Goal: Task Accomplishment & Management: Use online tool/utility

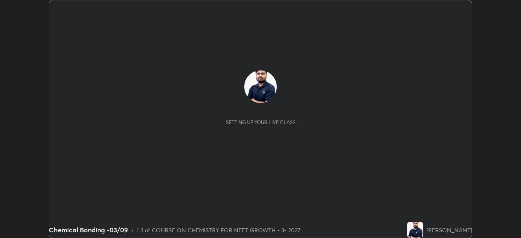
scroll to position [238, 520]
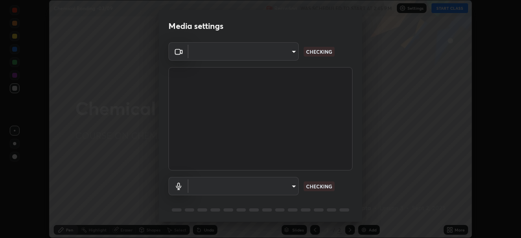
click at [286, 58] on body "Erase all Chemical Bonding -03/09 Recording WAS SCHEDULED TO START AT 2:45 PM S…" at bounding box center [260, 119] width 521 height 238
click at [282, 58] on div at bounding box center [260, 119] width 521 height 238
type input "1bc8c760721724c3bb23fa848bc882cb96d251e159a7e377002adb6141e657bd"
type input "1918f708b987fa0595dc9586349fa6393aff4c3e10ee40660038fb12667bac0b"
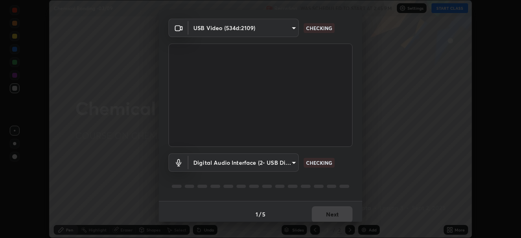
scroll to position [29, 0]
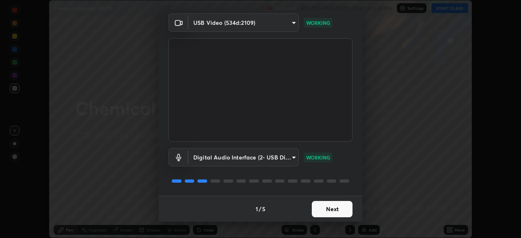
click at [329, 207] on button "Next" at bounding box center [332, 209] width 41 height 16
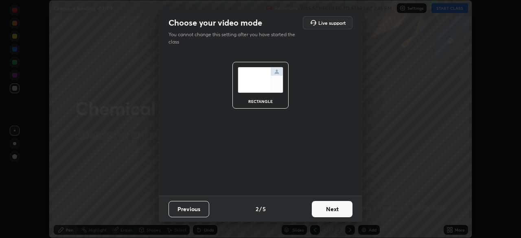
scroll to position [0, 0]
click at [335, 209] on button "Next" at bounding box center [332, 209] width 41 height 16
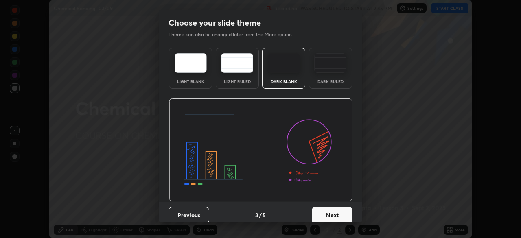
click at [342, 212] on button "Next" at bounding box center [332, 215] width 41 height 16
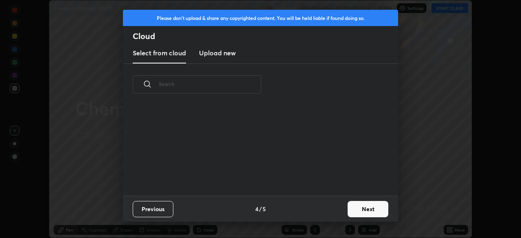
click at [349, 212] on button "Next" at bounding box center [367, 209] width 41 height 16
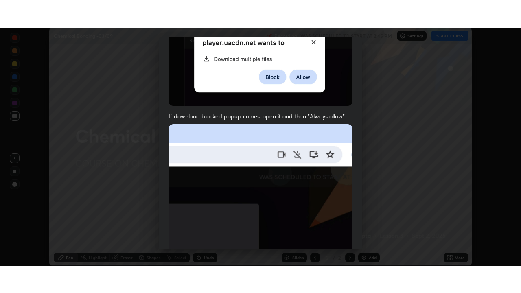
scroll to position [195, 0]
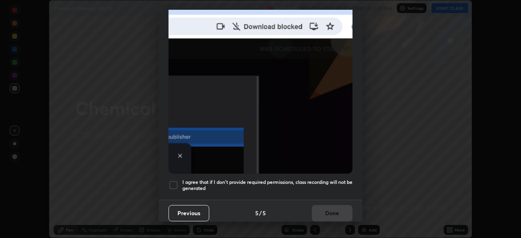
click at [176, 183] on div at bounding box center [173, 185] width 10 height 10
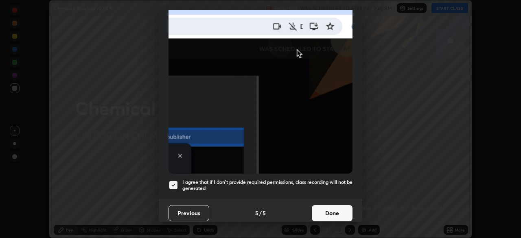
click at [323, 207] on button "Done" at bounding box center [332, 213] width 41 height 16
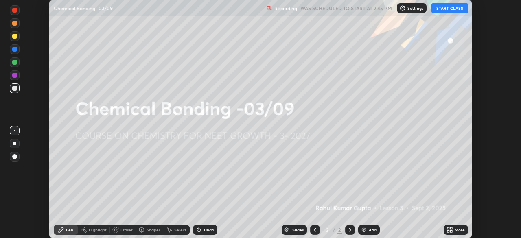
click at [447, 228] on icon at bounding box center [448, 228] width 2 height 2
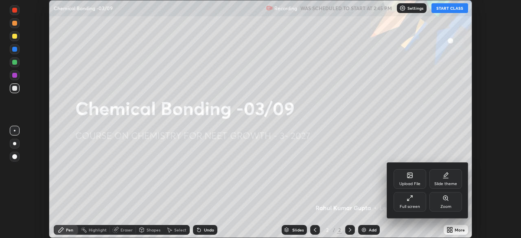
click at [402, 203] on div "Full screen" at bounding box center [409, 202] width 33 height 20
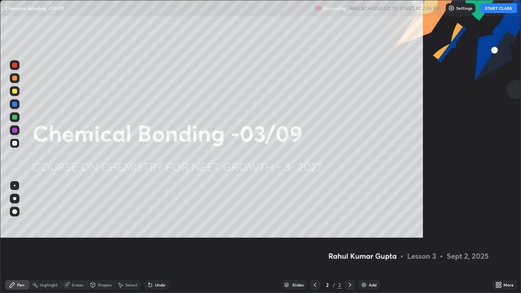
scroll to position [293, 521]
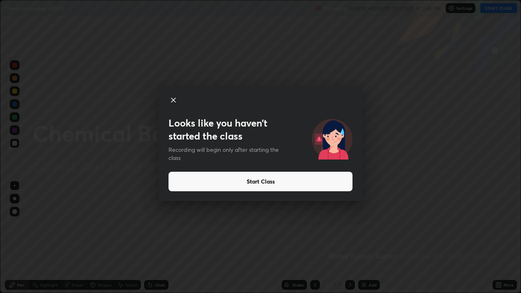
click at [303, 182] on button "Start Class" at bounding box center [260, 182] width 184 height 20
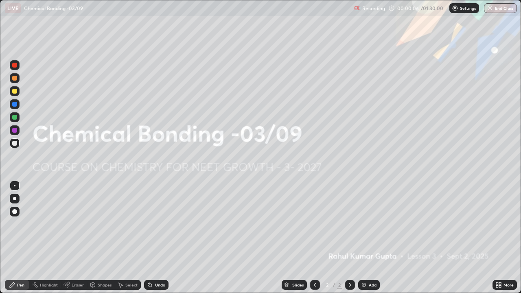
click at [367, 238] on div "Add" at bounding box center [369, 285] width 22 height 10
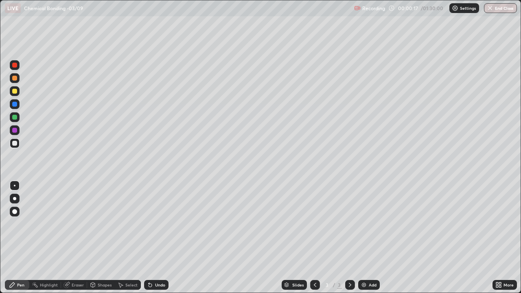
click at [12, 92] on div at bounding box center [15, 91] width 10 height 10
click at [15, 199] on div at bounding box center [14, 198] width 3 height 3
click at [15, 79] on div at bounding box center [14, 78] width 5 height 5
click at [98, 238] on div "Shapes" at bounding box center [105, 285] width 14 height 4
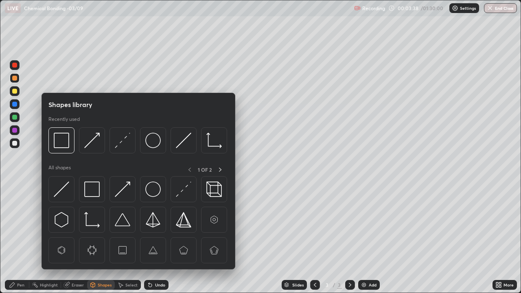
click at [121, 144] on img at bounding box center [122, 140] width 15 height 15
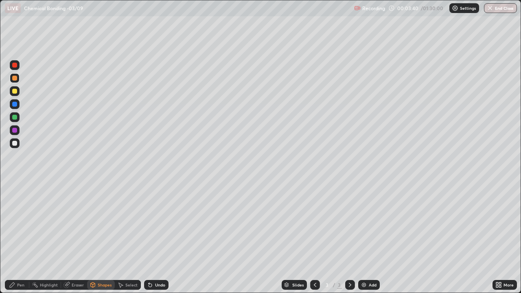
click at [19, 238] on div "Pen" at bounding box center [20, 285] width 7 height 4
click at [15, 144] on div at bounding box center [14, 143] width 5 height 5
click at [130, 238] on div "Select" at bounding box center [131, 285] width 12 height 4
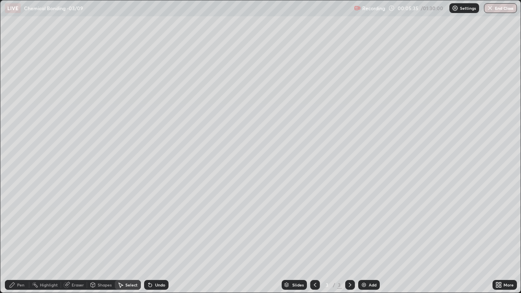
click at [127, 238] on div "Select" at bounding box center [131, 285] width 12 height 4
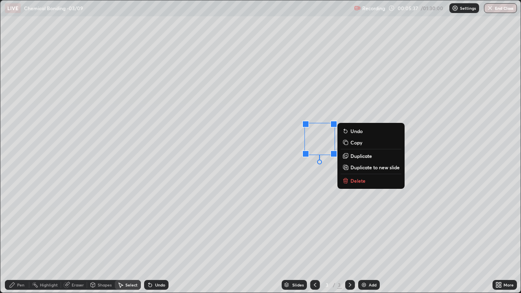
click at [368, 142] on button "Copy" at bounding box center [370, 142] width 61 height 10
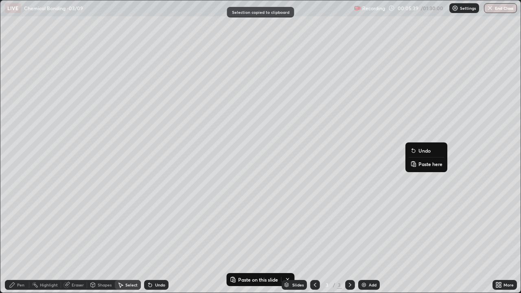
click at [420, 162] on p "Paste here" at bounding box center [430, 164] width 24 height 7
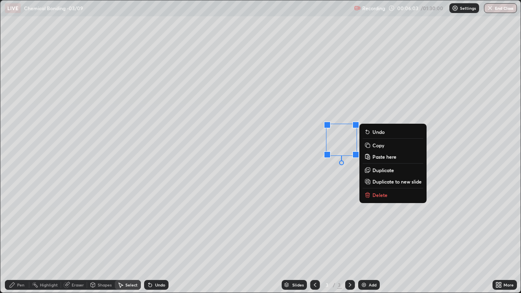
click at [366, 224] on div "0 ° Undo Copy Paste here Duplicate Duplicate to new slide Delete" at bounding box center [260, 146] width 520 height 292
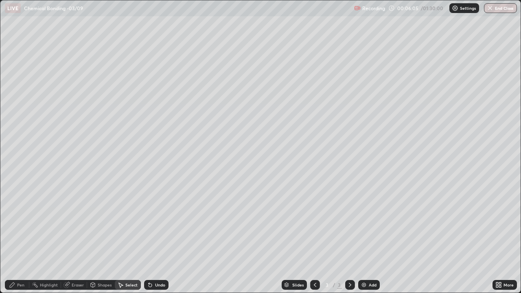
click at [101, 238] on div "Shapes" at bounding box center [105, 285] width 14 height 4
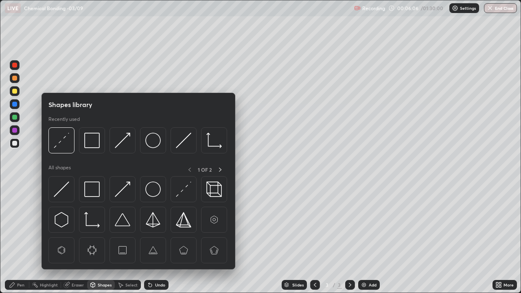
click at [59, 143] on img at bounding box center [61, 140] width 15 height 15
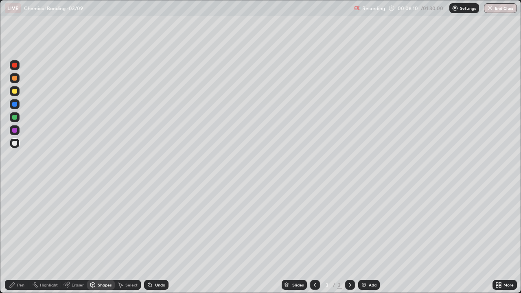
click at [17, 238] on div "Pen" at bounding box center [17, 285] width 24 height 10
click at [15, 118] on div at bounding box center [14, 117] width 5 height 5
click at [14, 94] on div at bounding box center [15, 91] width 10 height 10
click at [365, 238] on img at bounding box center [363, 284] width 7 height 7
click at [100, 238] on div "Shapes" at bounding box center [101, 285] width 28 height 10
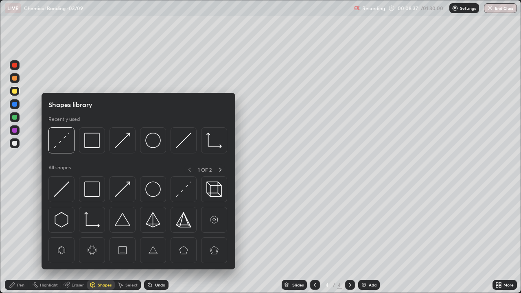
click at [124, 139] on img at bounding box center [122, 140] width 15 height 15
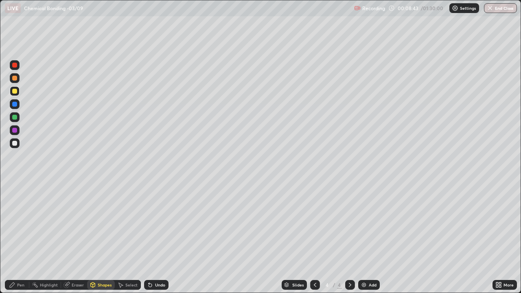
click at [18, 238] on div "Pen" at bounding box center [20, 285] width 7 height 4
click at [15, 145] on div at bounding box center [14, 143] width 5 height 5
click at [13, 117] on div at bounding box center [14, 117] width 5 height 5
click at [99, 238] on div "Shapes" at bounding box center [105, 285] width 14 height 4
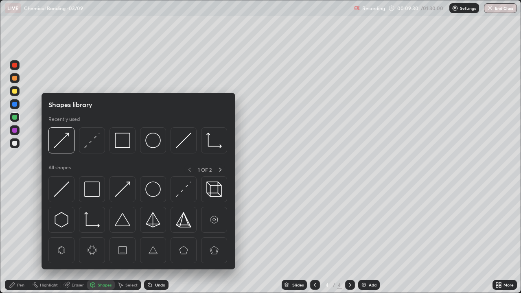
click at [153, 142] on img at bounding box center [152, 140] width 15 height 15
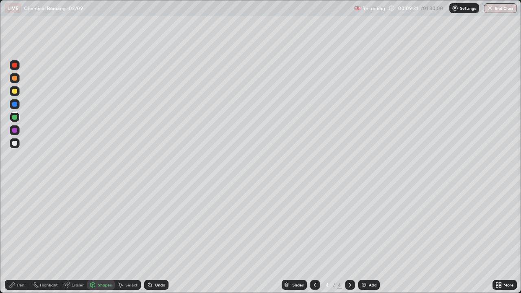
click at [17, 142] on div at bounding box center [15, 143] width 10 height 10
click at [103, 238] on div "Shapes" at bounding box center [105, 285] width 14 height 4
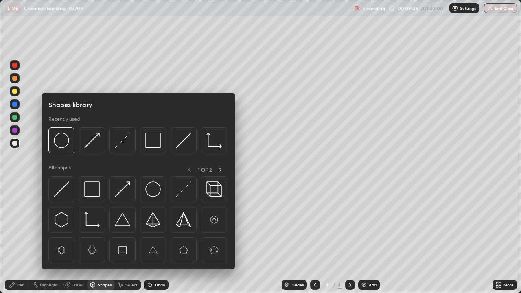
click at [122, 144] on img at bounding box center [122, 140] width 15 height 15
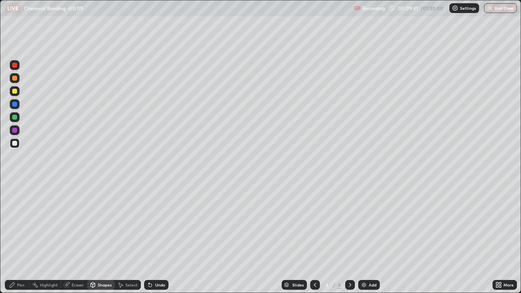
click at [13, 238] on div "Pen" at bounding box center [17, 285] width 24 height 10
click at [14, 119] on div at bounding box center [14, 117] width 5 height 5
click at [102, 238] on div "Shapes" at bounding box center [105, 285] width 14 height 4
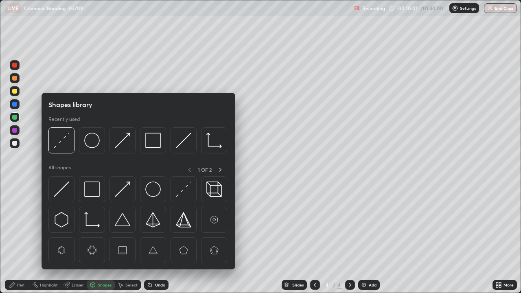
click at [65, 138] on img at bounding box center [61, 140] width 15 height 15
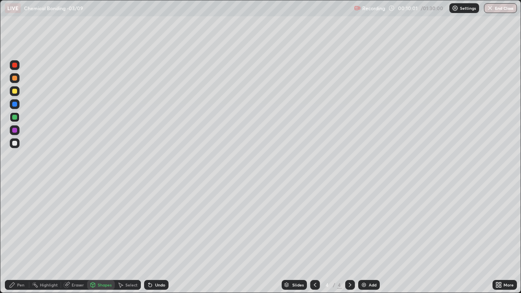
click at [14, 143] on div at bounding box center [14, 143] width 5 height 5
click at [98, 238] on div "Shapes" at bounding box center [105, 285] width 14 height 4
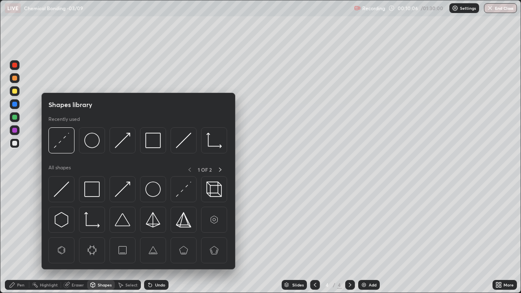
click at [151, 189] on img at bounding box center [152, 188] width 15 height 15
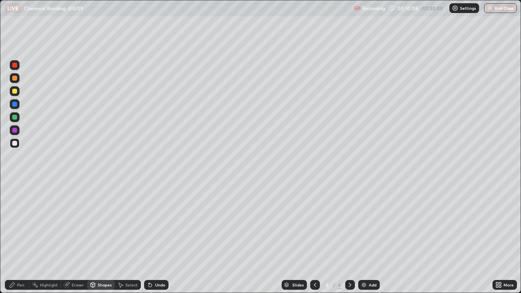
click at [17, 238] on div "Pen" at bounding box center [20, 285] width 7 height 4
click at [15, 144] on div at bounding box center [14, 143] width 5 height 5
click at [14, 120] on div at bounding box center [15, 117] width 10 height 10
click at [98, 238] on div "Shapes" at bounding box center [105, 285] width 14 height 4
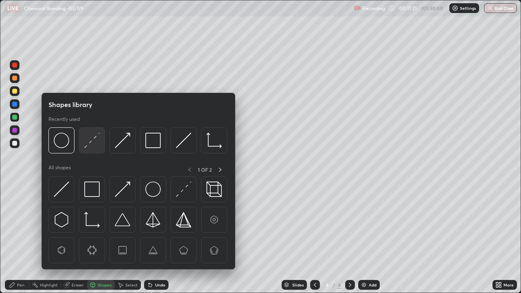
click at [96, 140] on img at bounding box center [91, 140] width 15 height 15
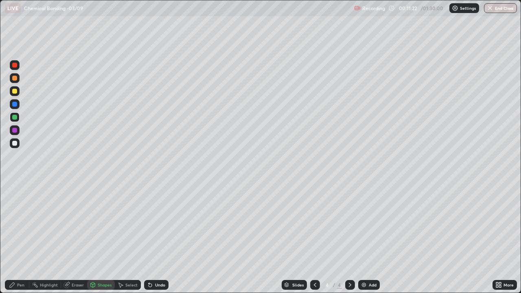
click at [17, 143] on div at bounding box center [15, 143] width 10 height 10
click at [22, 238] on div "Pen" at bounding box center [20, 285] width 7 height 4
click at [15, 144] on div at bounding box center [14, 143] width 5 height 5
click at [13, 118] on div at bounding box center [14, 117] width 5 height 5
click at [15, 93] on div at bounding box center [14, 91] width 5 height 5
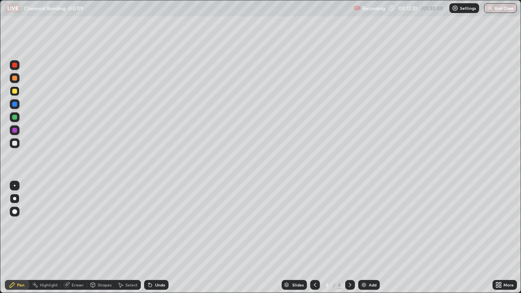
click at [314, 238] on div at bounding box center [315, 285] width 10 height 10
click at [349, 238] on icon at bounding box center [350, 285] width 2 height 4
click at [13, 105] on div at bounding box center [14, 104] width 5 height 5
click at [366, 238] on div "Add" at bounding box center [369, 285] width 22 height 10
click at [17, 144] on div at bounding box center [14, 143] width 5 height 5
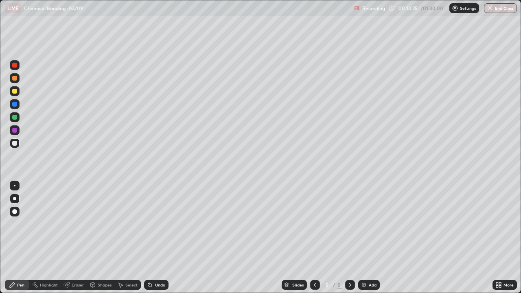
click at [15, 79] on div at bounding box center [14, 78] width 5 height 5
click at [15, 93] on div at bounding box center [14, 91] width 5 height 5
click at [17, 145] on div at bounding box center [15, 143] width 10 height 10
click at [17, 91] on div at bounding box center [15, 91] width 10 height 10
click at [17, 142] on div at bounding box center [15, 143] width 10 height 10
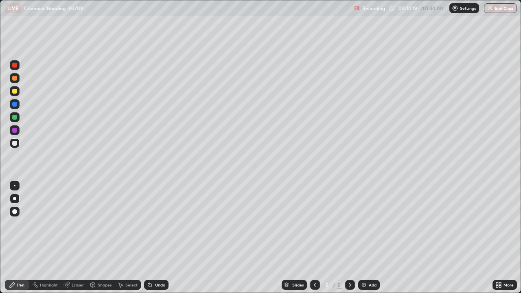
click at [16, 93] on div at bounding box center [14, 91] width 5 height 5
click at [15, 145] on div at bounding box center [14, 143] width 5 height 5
click at [17, 92] on div at bounding box center [15, 91] width 10 height 10
click at [317, 238] on icon at bounding box center [315, 284] width 7 height 7
click at [351, 238] on icon at bounding box center [350, 284] width 7 height 7
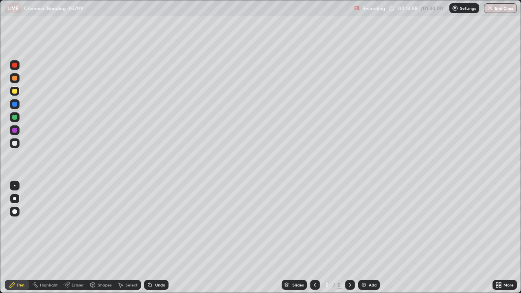
click at [312, 238] on icon at bounding box center [315, 284] width 7 height 7
click at [312, 238] on div at bounding box center [315, 285] width 10 height 16
click at [348, 238] on icon at bounding box center [350, 284] width 7 height 7
click at [350, 238] on icon at bounding box center [350, 284] width 7 height 7
click at [16, 145] on div at bounding box center [14, 143] width 5 height 5
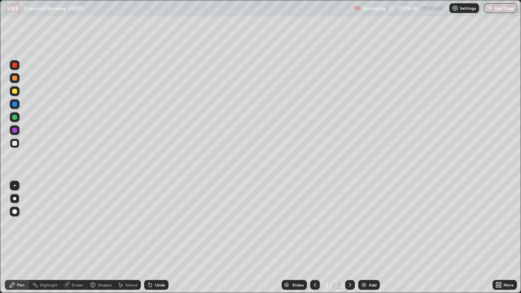
click at [74, 238] on div "Eraser" at bounding box center [78, 285] width 12 height 4
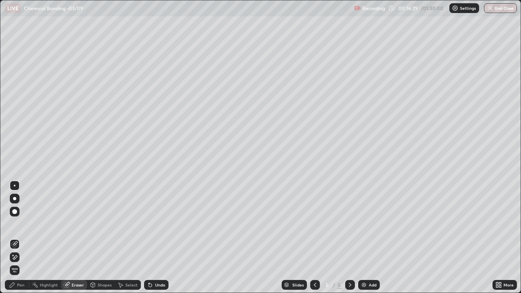
click at [11, 238] on icon at bounding box center [12, 284] width 5 height 5
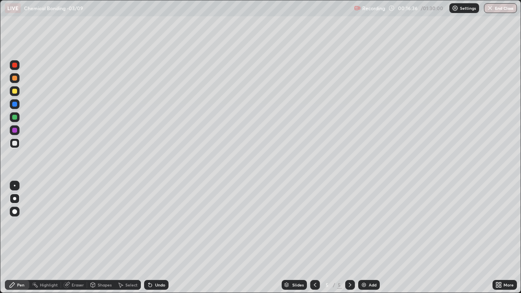
click at [15, 91] on div at bounding box center [14, 91] width 5 height 5
click at [18, 144] on div at bounding box center [15, 143] width 10 height 10
click at [314, 238] on div at bounding box center [315, 285] width 10 height 10
click at [349, 238] on icon at bounding box center [350, 284] width 7 height 7
click at [315, 238] on div at bounding box center [315, 285] width 10 height 10
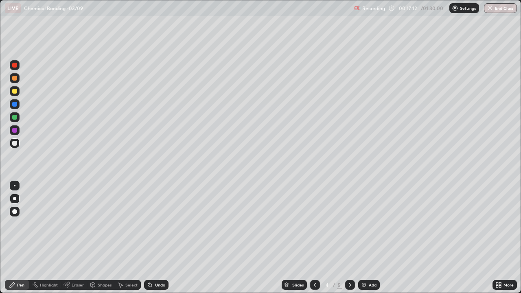
click at [315, 238] on icon at bounding box center [315, 284] width 7 height 7
click at [350, 238] on icon at bounding box center [350, 284] width 7 height 7
click at [348, 238] on icon at bounding box center [350, 284] width 7 height 7
click at [315, 238] on icon at bounding box center [315, 284] width 7 height 7
click at [314, 238] on icon at bounding box center [315, 285] width 2 height 4
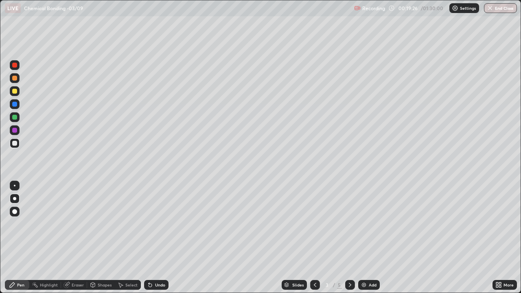
click at [349, 238] on icon at bounding box center [350, 284] width 7 height 7
click at [15, 92] on div at bounding box center [14, 91] width 5 height 5
click at [17, 143] on div at bounding box center [15, 143] width 10 height 10
click at [13, 102] on div at bounding box center [14, 104] width 5 height 5
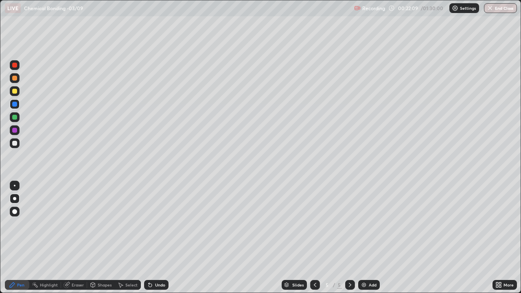
click at [312, 238] on icon at bounding box center [315, 284] width 7 height 7
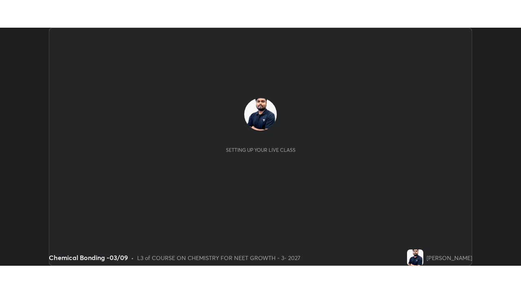
scroll to position [238, 520]
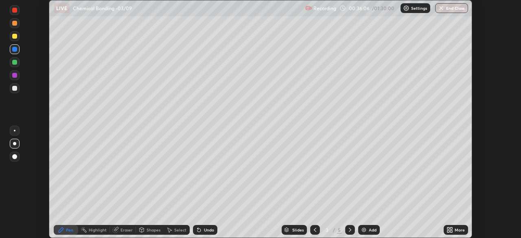
click at [447, 232] on icon at bounding box center [448, 231] width 2 height 2
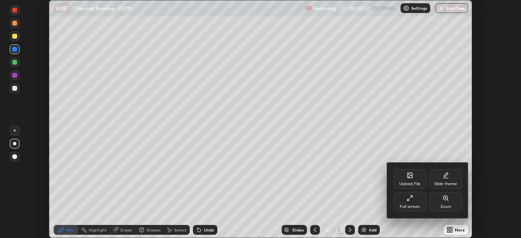
click at [416, 207] on div "Full screen" at bounding box center [409, 207] width 20 height 4
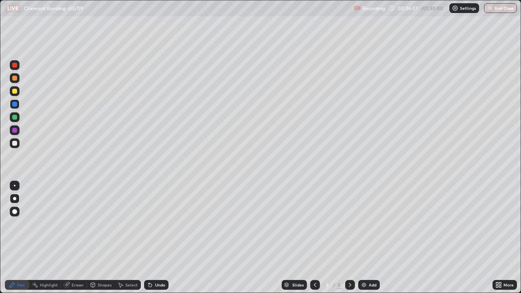
scroll to position [293, 521]
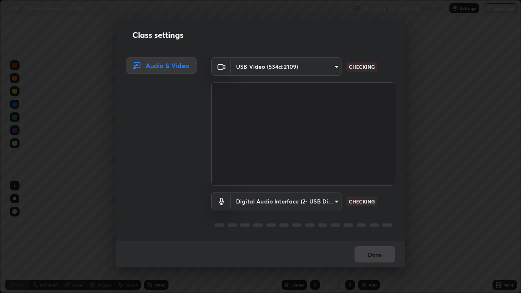
click at [329, 70] on body "Erase all LIVE Chemical Bonding -03/09 Recording 00:36:08 / 01:30:00 Settings E…" at bounding box center [260, 146] width 521 height 293
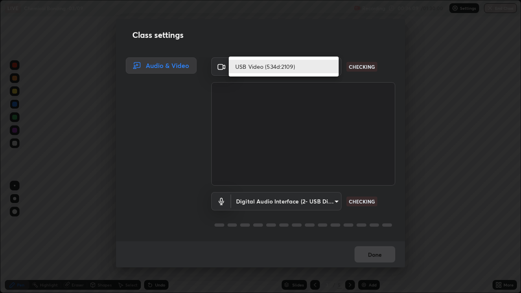
click at [324, 68] on li "USB Video (534d:2109)" at bounding box center [284, 66] width 110 height 13
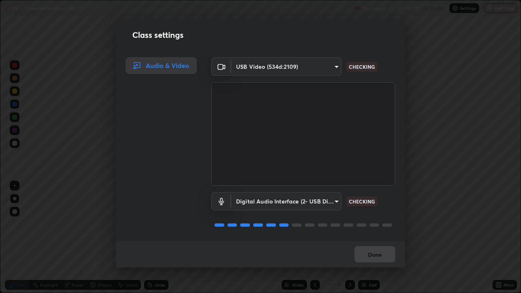
scroll to position [1, 0]
click at [371, 238] on div "Done" at bounding box center [260, 254] width 289 height 26
click at [371, 238] on button "Done" at bounding box center [374, 254] width 41 height 16
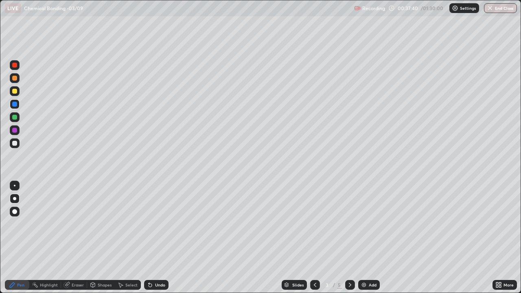
click at [347, 238] on icon at bounding box center [350, 284] width 7 height 7
click at [12, 78] on div at bounding box center [14, 78] width 5 height 5
click at [310, 238] on div at bounding box center [315, 285] width 10 height 10
click at [314, 238] on icon at bounding box center [315, 285] width 2 height 4
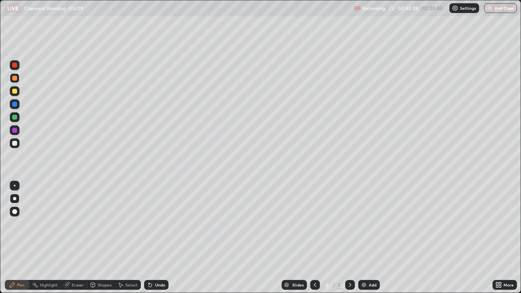
click at [314, 238] on icon at bounding box center [315, 284] width 7 height 7
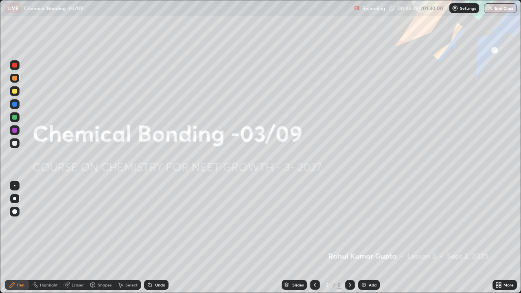
click at [349, 238] on div at bounding box center [350, 285] width 10 height 10
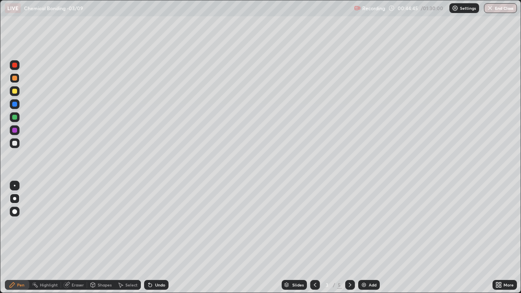
click at [347, 238] on icon at bounding box center [350, 284] width 7 height 7
click at [349, 238] on icon at bounding box center [350, 284] width 7 height 7
click at [371, 238] on div "Add" at bounding box center [373, 285] width 8 height 4
click at [18, 90] on div at bounding box center [15, 91] width 10 height 10
click at [17, 142] on div at bounding box center [15, 143] width 10 height 10
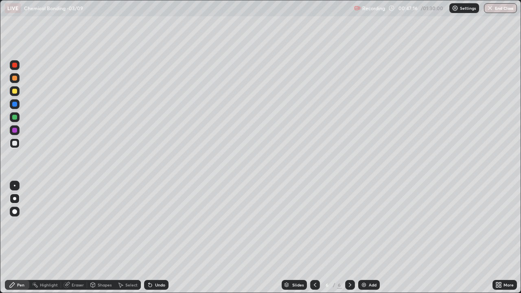
click at [16, 119] on div at bounding box center [15, 117] width 10 height 10
click at [13, 143] on div at bounding box center [14, 143] width 5 height 5
click at [152, 238] on icon at bounding box center [150, 284] width 7 height 7
click at [129, 238] on div "Select" at bounding box center [131, 285] width 12 height 4
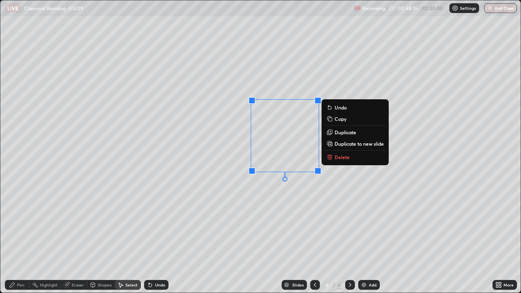
click at [357, 131] on button "Duplicate" at bounding box center [355, 132] width 61 height 10
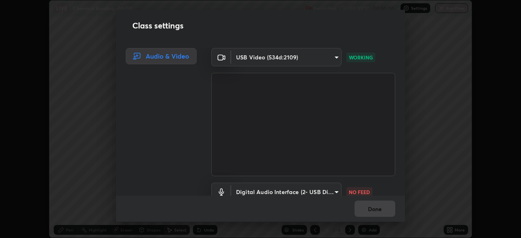
click at [329, 188] on body "Erase all LIVE Chemical Bonding -03/09 Recording 00:53:12 / 01:30:00 Settings E…" at bounding box center [260, 119] width 521 height 238
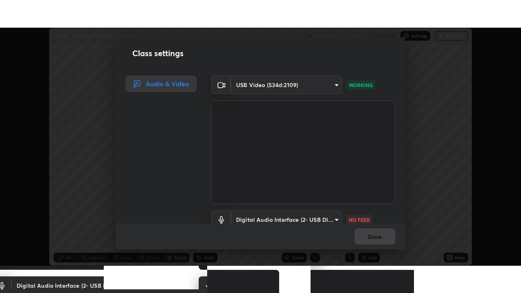
scroll to position [7, 0]
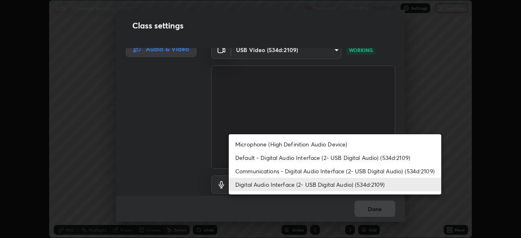
click at [303, 146] on li "Microphone (High Definition Audio Device)" at bounding box center [335, 143] width 212 height 13
type input "ff1277b8284214eda4703330e48e93424277f4cba9073178c9d9c0c5d1ed5f4a"
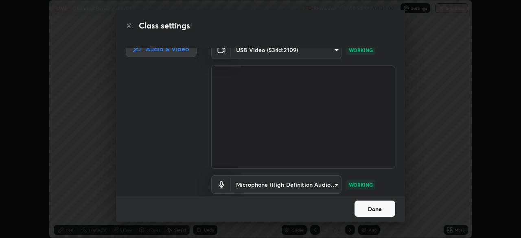
click at [380, 209] on button "Done" at bounding box center [374, 209] width 41 height 16
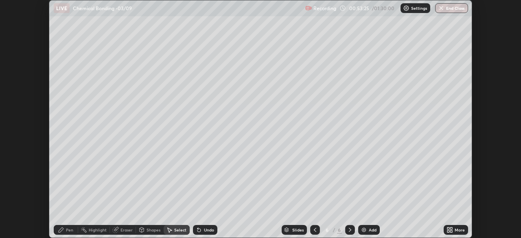
click at [455, 230] on div "More" at bounding box center [459, 230] width 10 height 4
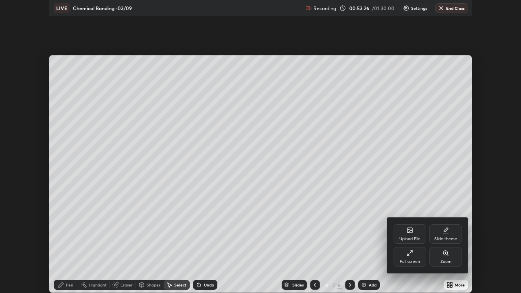
click at [417, 237] on div "Upload File" at bounding box center [409, 239] width 21 height 4
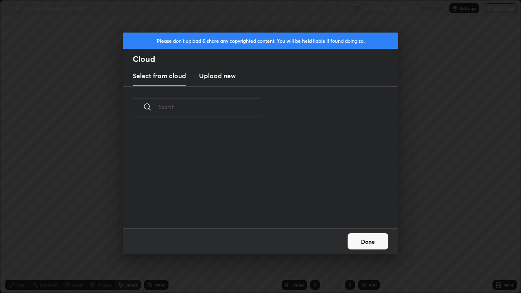
scroll to position [100, 261]
click at [375, 238] on button "Done" at bounding box center [367, 241] width 41 height 16
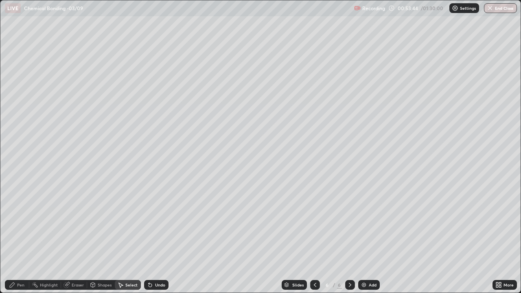
click at [124, 238] on div "Select" at bounding box center [128, 285] width 26 height 10
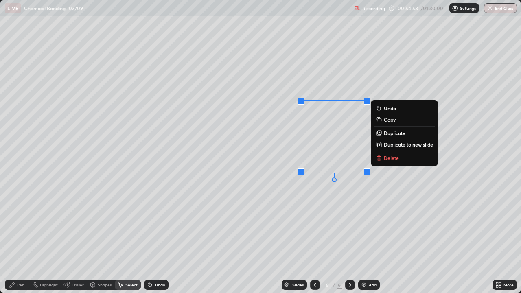
click at [16, 238] on div "Pen" at bounding box center [17, 285] width 24 height 10
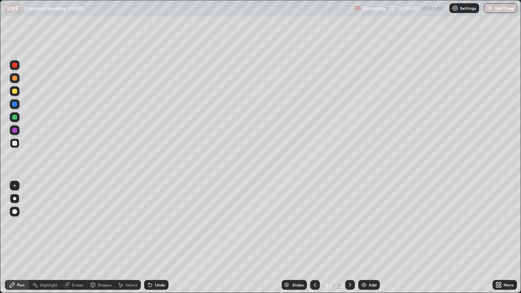
click at [457, 10] on img at bounding box center [454, 8] width 7 height 7
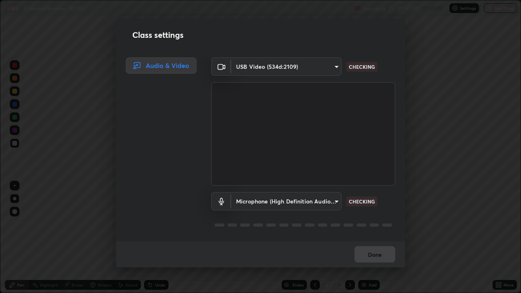
scroll to position [1, 0]
click at [321, 200] on body "Erase all LIVE Chemical Bonding -03/09 Recording 00:55:02 / 01:30:00 Settings E…" at bounding box center [260, 146] width 521 height 293
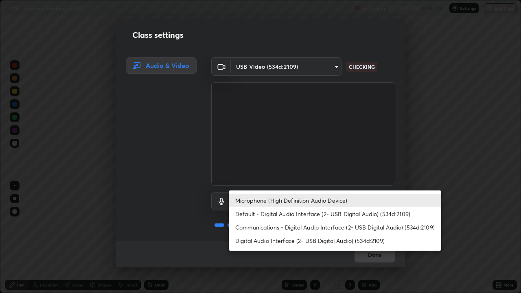
click at [302, 238] on li "Digital Audio Interface (2- USB Digital Audio) (534d:2109)" at bounding box center [335, 240] width 212 height 13
type input "1918f708b987fa0595dc9586349fa6393aff4c3e10ee40660038fb12667bac0b"
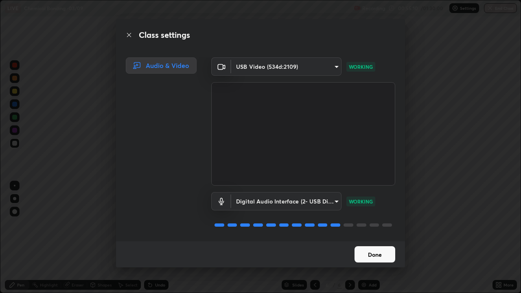
click at [373, 238] on button "Done" at bounding box center [374, 254] width 41 height 16
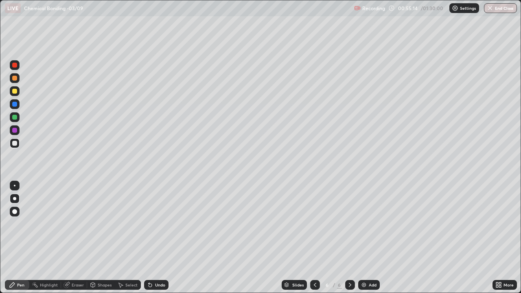
click at [14, 103] on div at bounding box center [14, 104] width 5 height 5
click at [15, 143] on div at bounding box center [14, 143] width 5 height 5
click at [369, 238] on div "Add" at bounding box center [373, 285] width 8 height 4
click at [16, 119] on div at bounding box center [14, 117] width 5 height 5
click at [15, 144] on div at bounding box center [14, 143] width 5 height 5
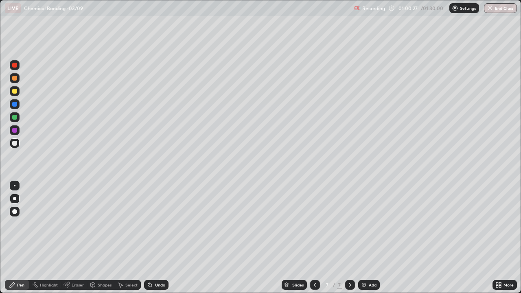
click at [127, 238] on div "Select" at bounding box center [131, 285] width 12 height 4
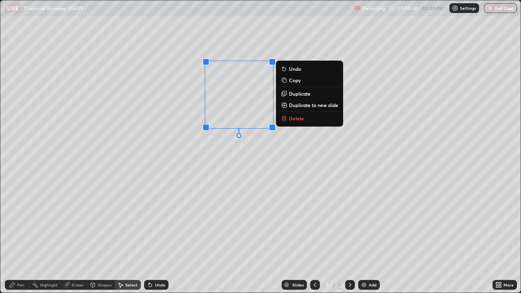
click at [300, 93] on p "Duplicate" at bounding box center [300, 93] width 22 height 7
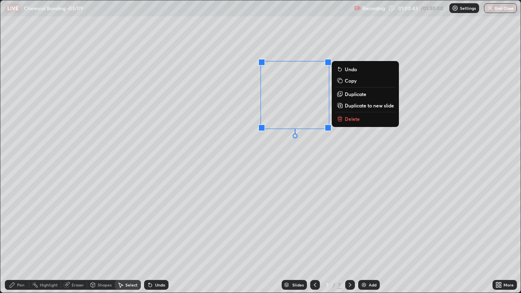
click at [22, 238] on div "Pen" at bounding box center [17, 285] width 24 height 10
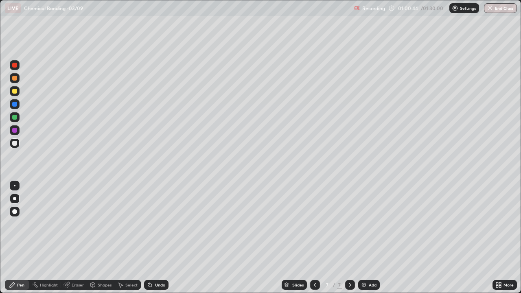
click at [16, 118] on div at bounding box center [14, 117] width 5 height 5
click at [15, 105] on div at bounding box center [14, 104] width 5 height 5
click at [14, 92] on div at bounding box center [14, 91] width 5 height 5
click at [314, 238] on icon at bounding box center [315, 284] width 7 height 7
click at [351, 238] on icon at bounding box center [350, 284] width 7 height 7
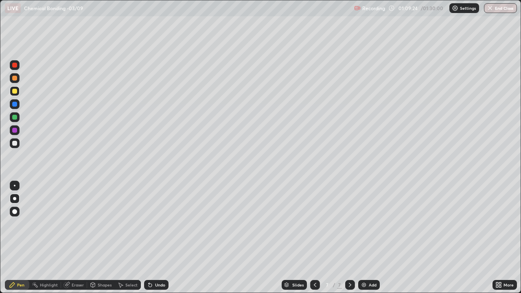
click at [16, 144] on div at bounding box center [14, 143] width 5 height 5
click at [316, 238] on icon at bounding box center [315, 284] width 7 height 7
click at [315, 238] on icon at bounding box center [315, 284] width 7 height 7
click at [312, 238] on div at bounding box center [315, 285] width 10 height 10
click at [349, 238] on icon at bounding box center [350, 284] width 7 height 7
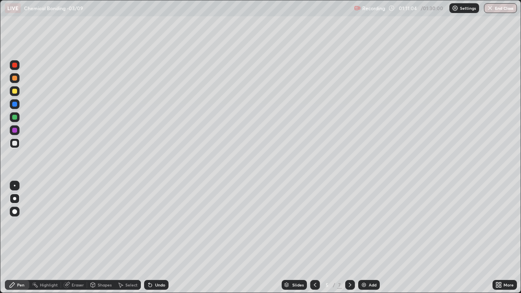
click at [349, 238] on icon at bounding box center [350, 284] width 7 height 7
click at [314, 238] on icon at bounding box center [315, 284] width 7 height 7
click at [314, 238] on icon at bounding box center [315, 285] width 2 height 4
click at [350, 238] on icon at bounding box center [350, 284] width 7 height 7
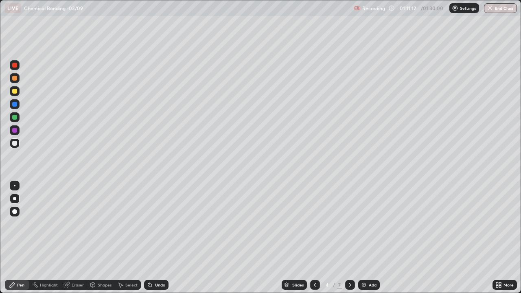
click at [348, 238] on icon at bounding box center [350, 284] width 7 height 7
click at [314, 238] on icon at bounding box center [315, 284] width 7 height 7
click at [349, 238] on icon at bounding box center [350, 284] width 7 height 7
click at [314, 238] on icon at bounding box center [315, 284] width 7 height 7
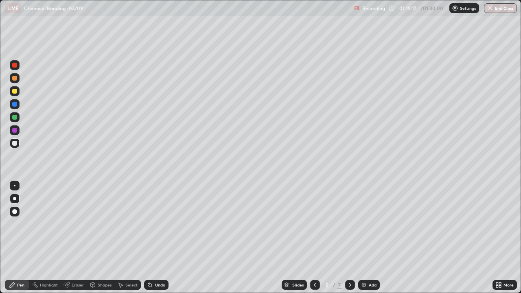
click at [500, 12] on button "End Class" at bounding box center [500, 8] width 33 height 10
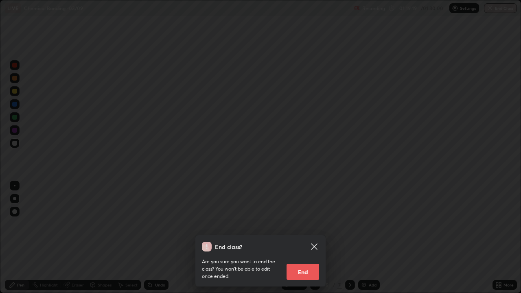
click at [307, 238] on button "End" at bounding box center [302, 272] width 33 height 16
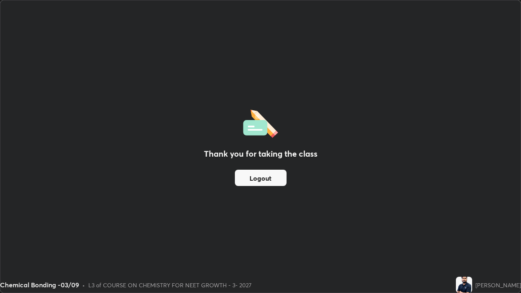
click at [266, 181] on button "Logout" at bounding box center [261, 178] width 52 height 16
